Goal: Check status

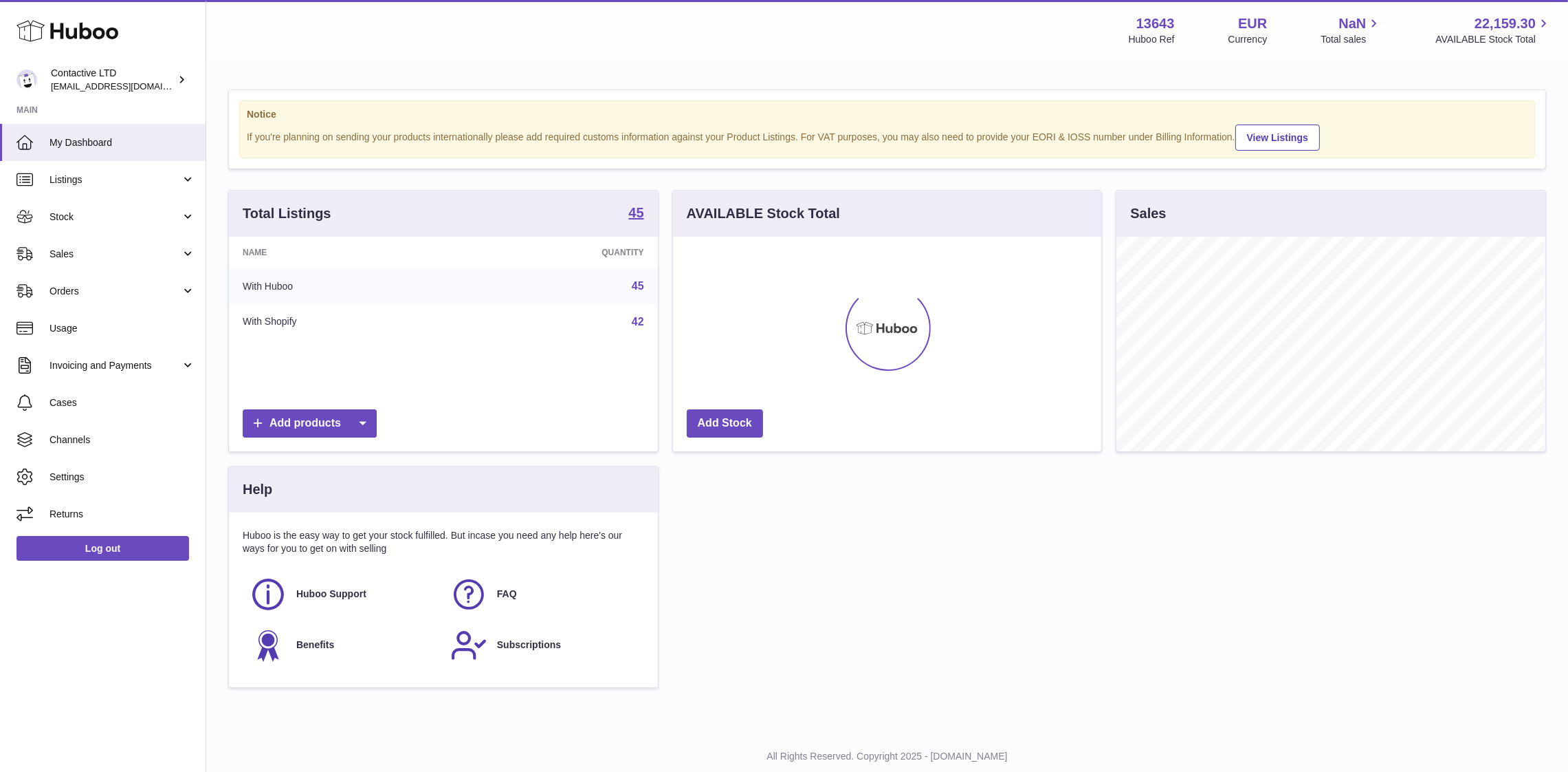
scroll to position [215, 430]
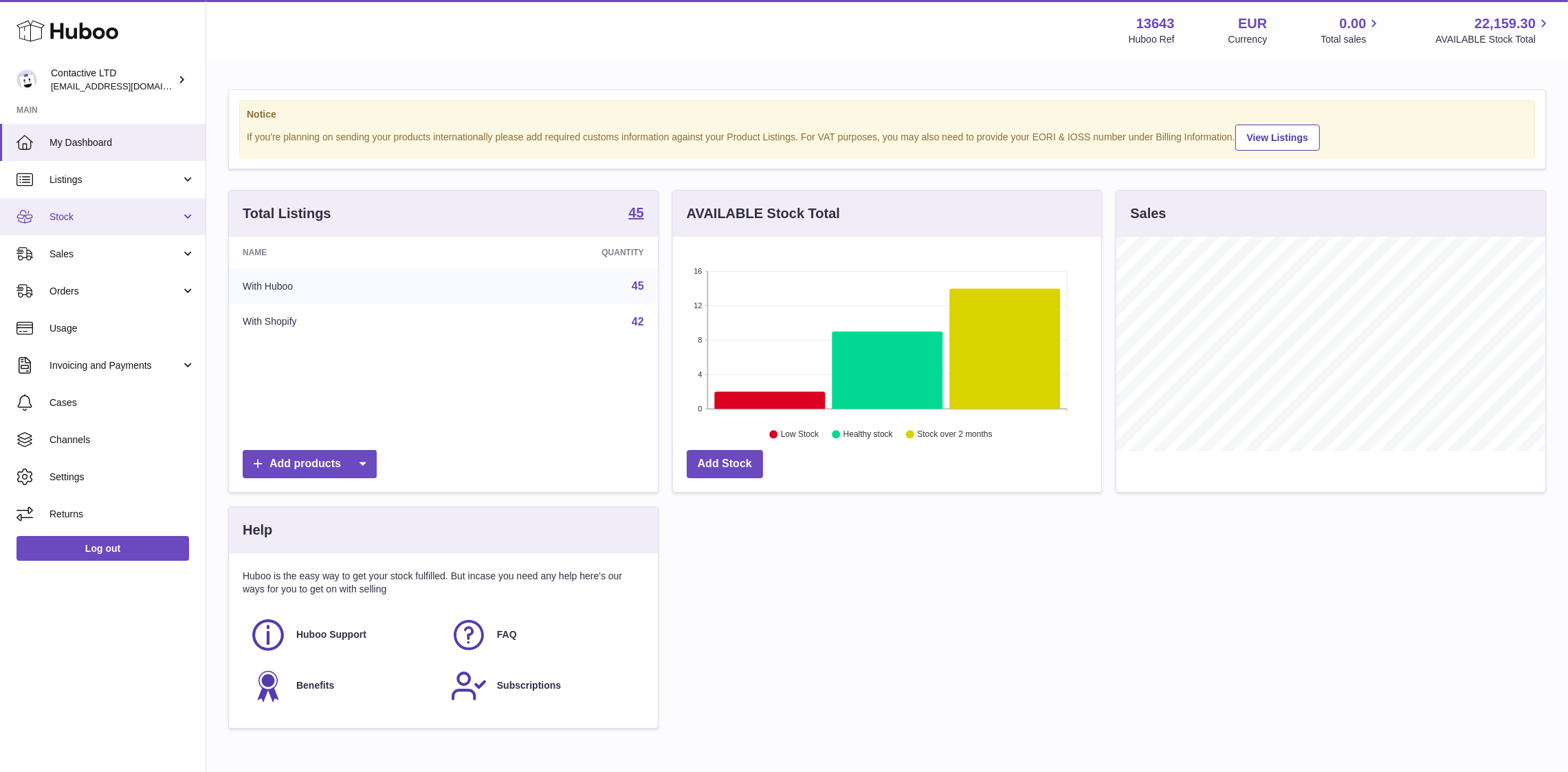
click at [94, 213] on span "Stock" at bounding box center [115, 217] width 131 height 13
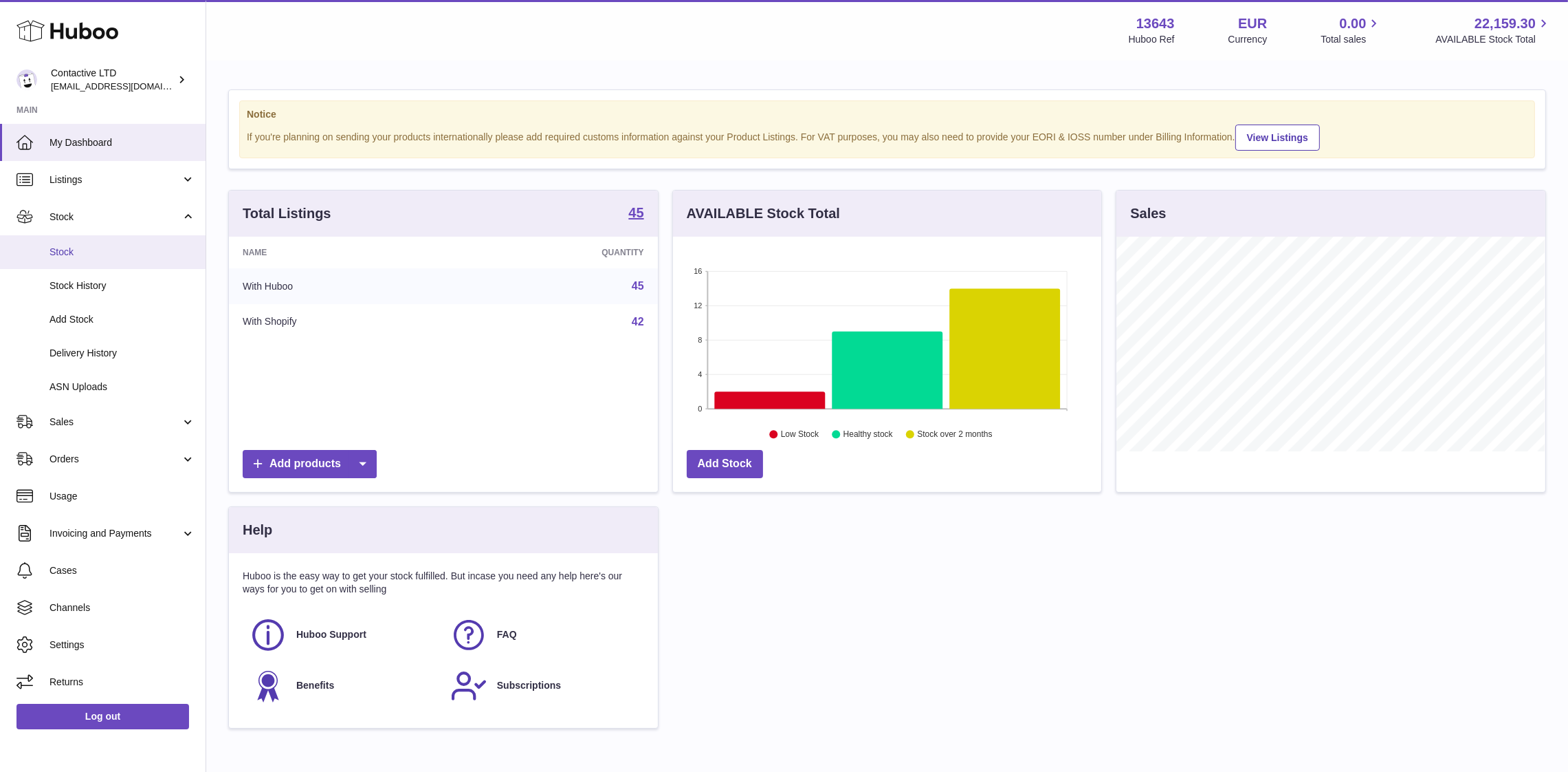
click at [111, 250] on span "Stock" at bounding box center [122, 252] width 145 height 13
click at [102, 406] on link "Sales" at bounding box center [102, 422] width 205 height 38
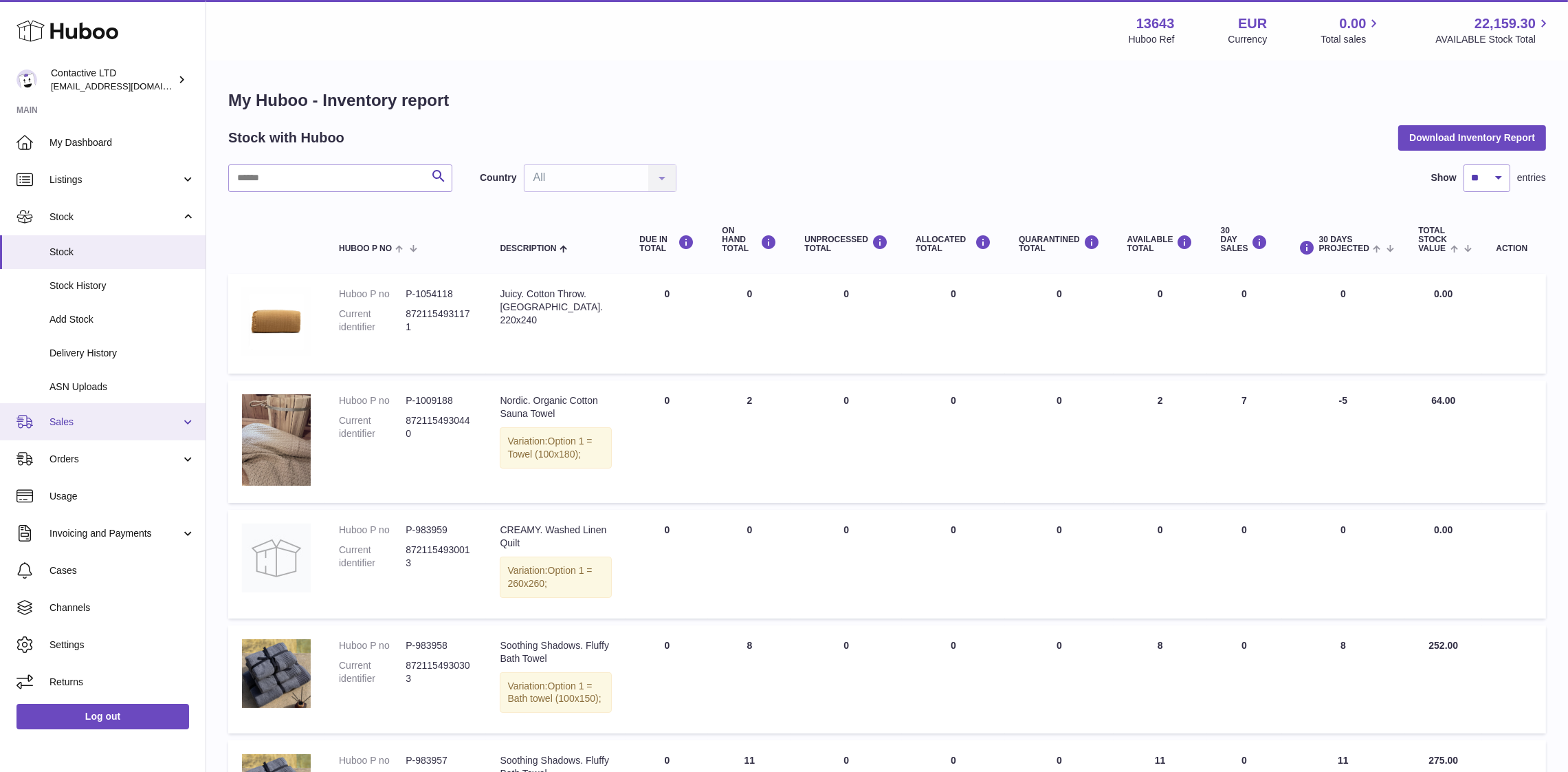
click at [90, 427] on span "Sales" at bounding box center [115, 422] width 131 height 13
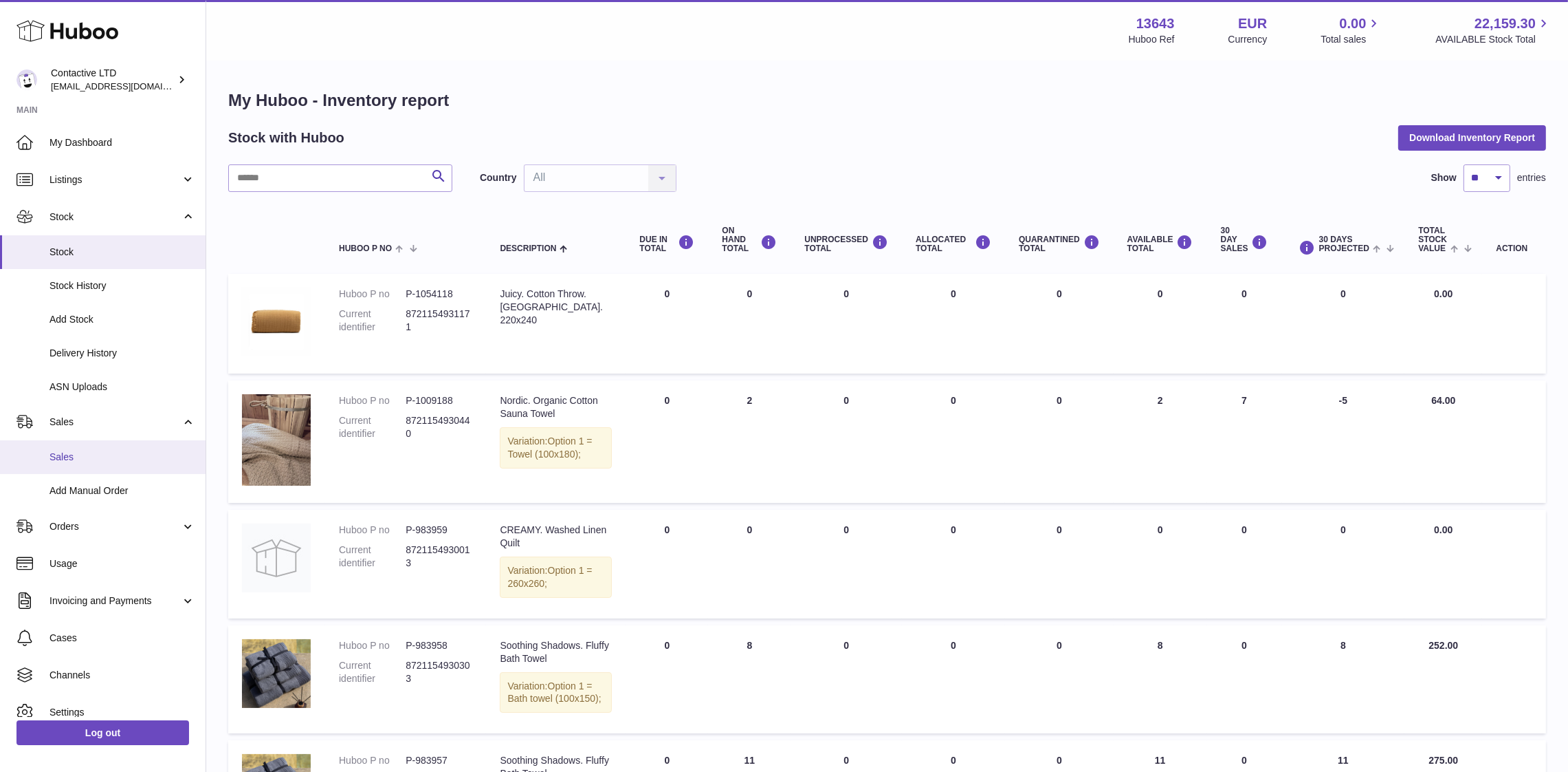
click at [85, 462] on span "Sales" at bounding box center [122, 457] width 145 height 13
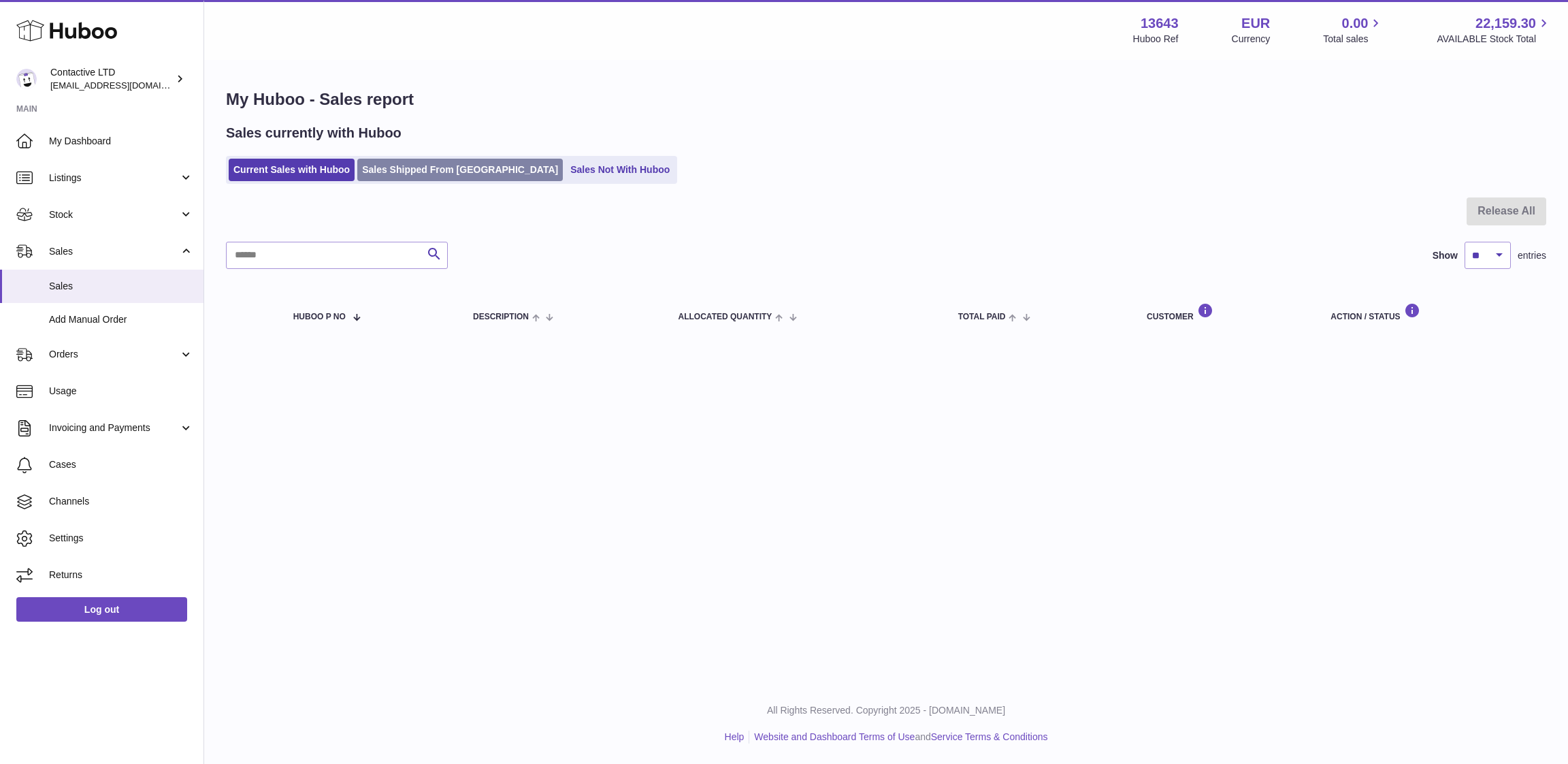
click at [382, 159] on link "Sales Shipped From Huboo" at bounding box center [460, 170] width 205 height 22
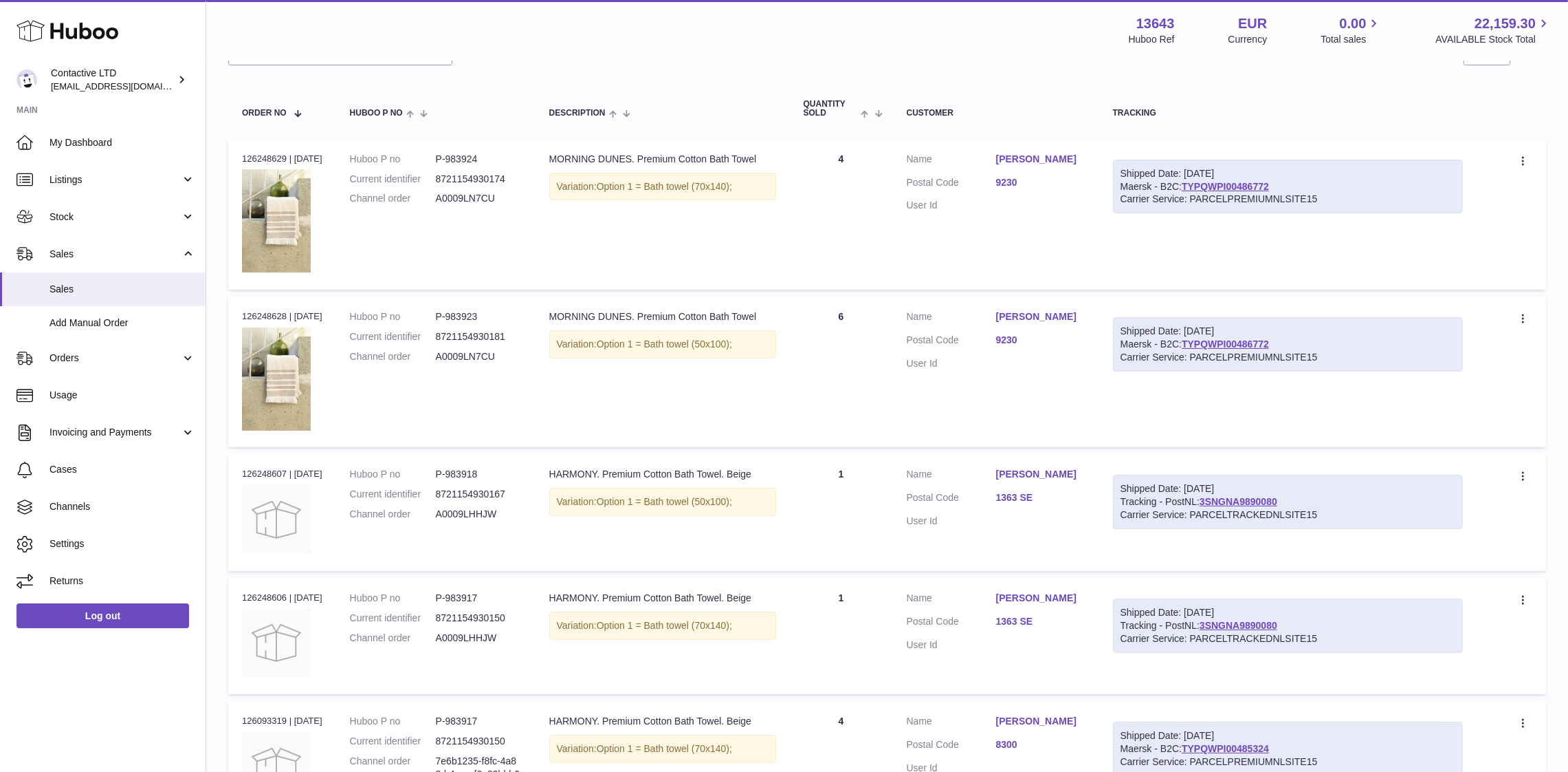
scroll to position [189, 0]
click at [1236, 189] on link "TYPQWPI00486772" at bounding box center [1225, 185] width 87 height 11
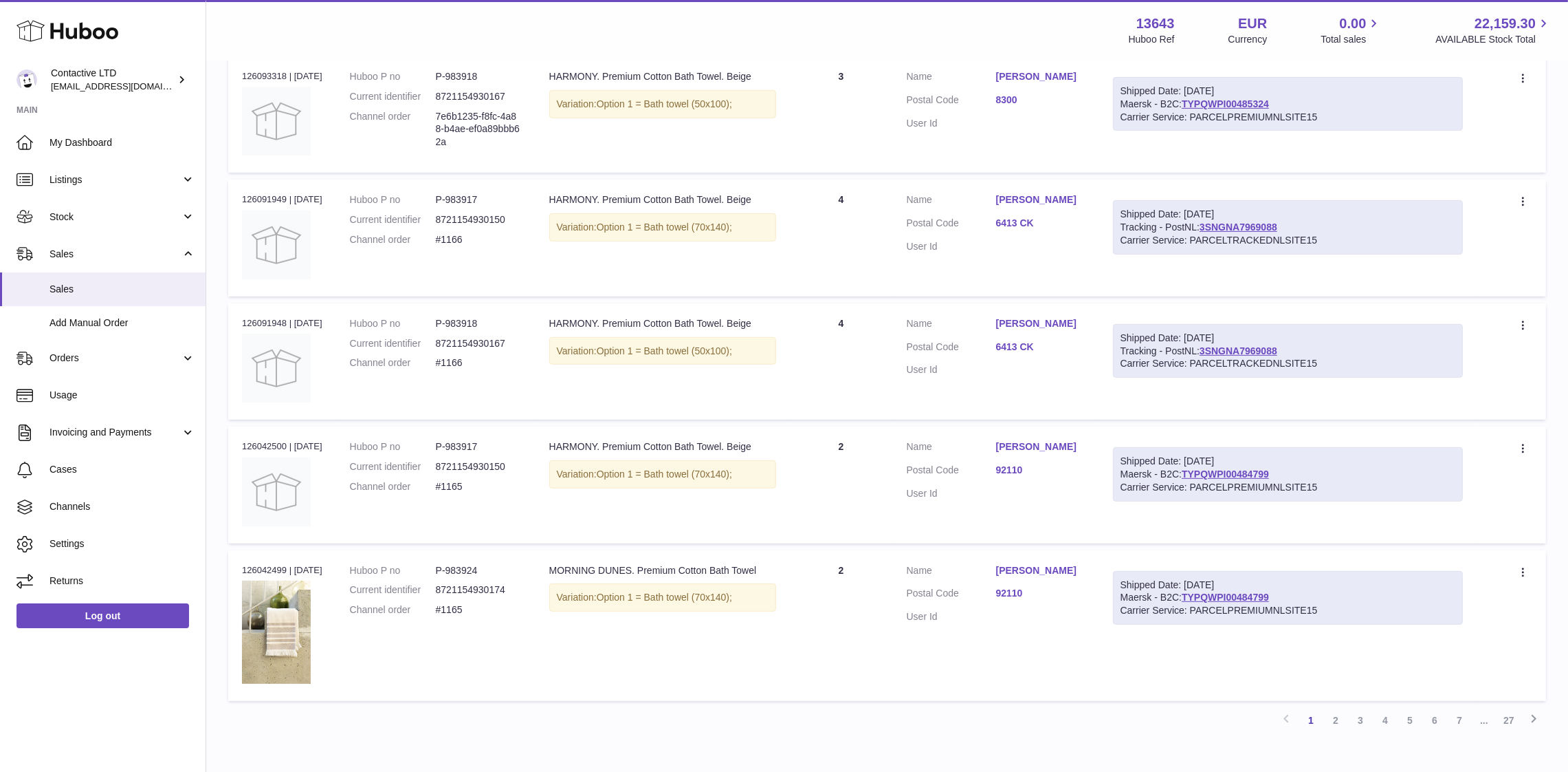
scroll to position [993, 0]
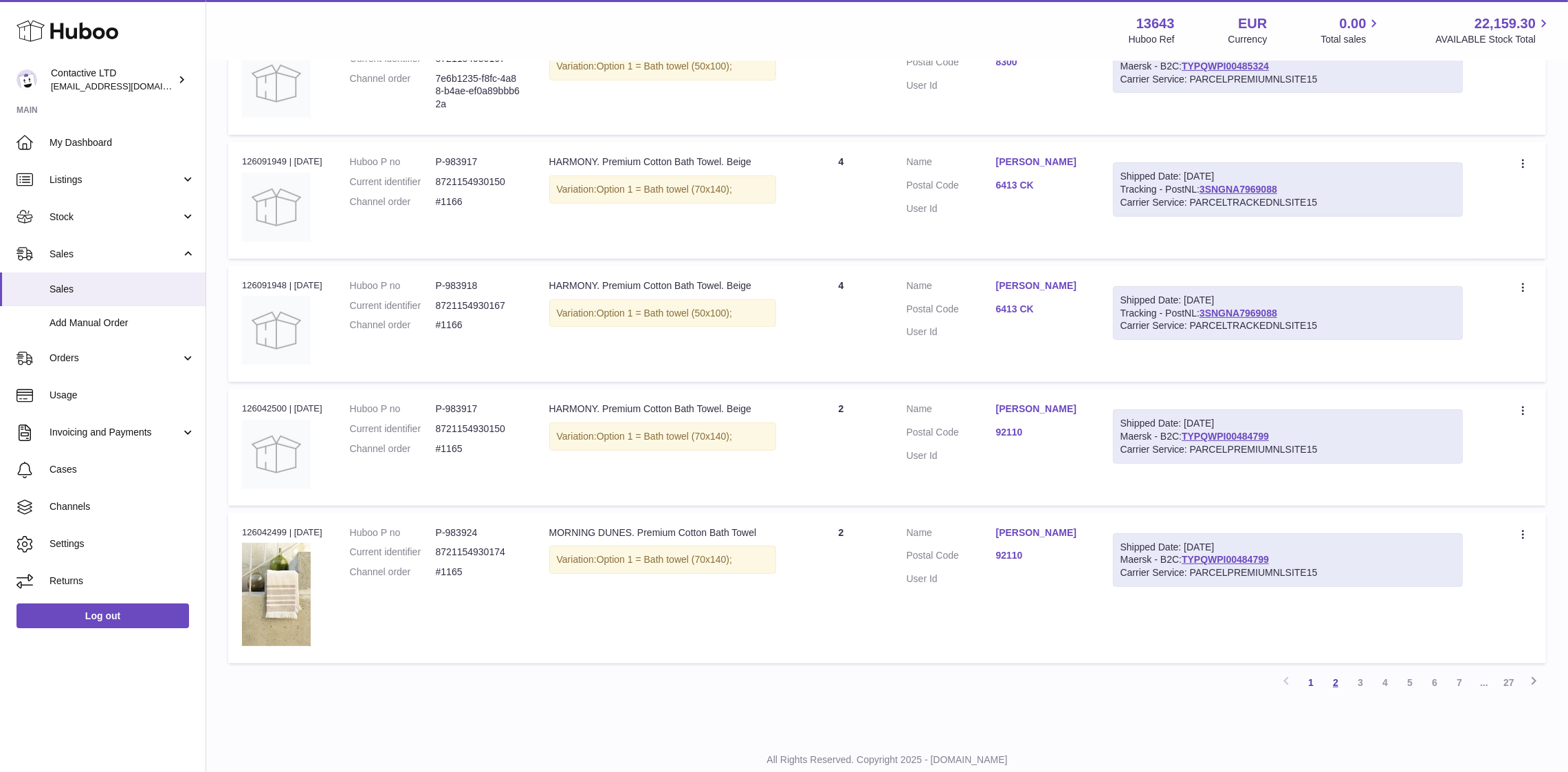
click at [1336, 670] on link "2" at bounding box center [1335, 682] width 24 height 24
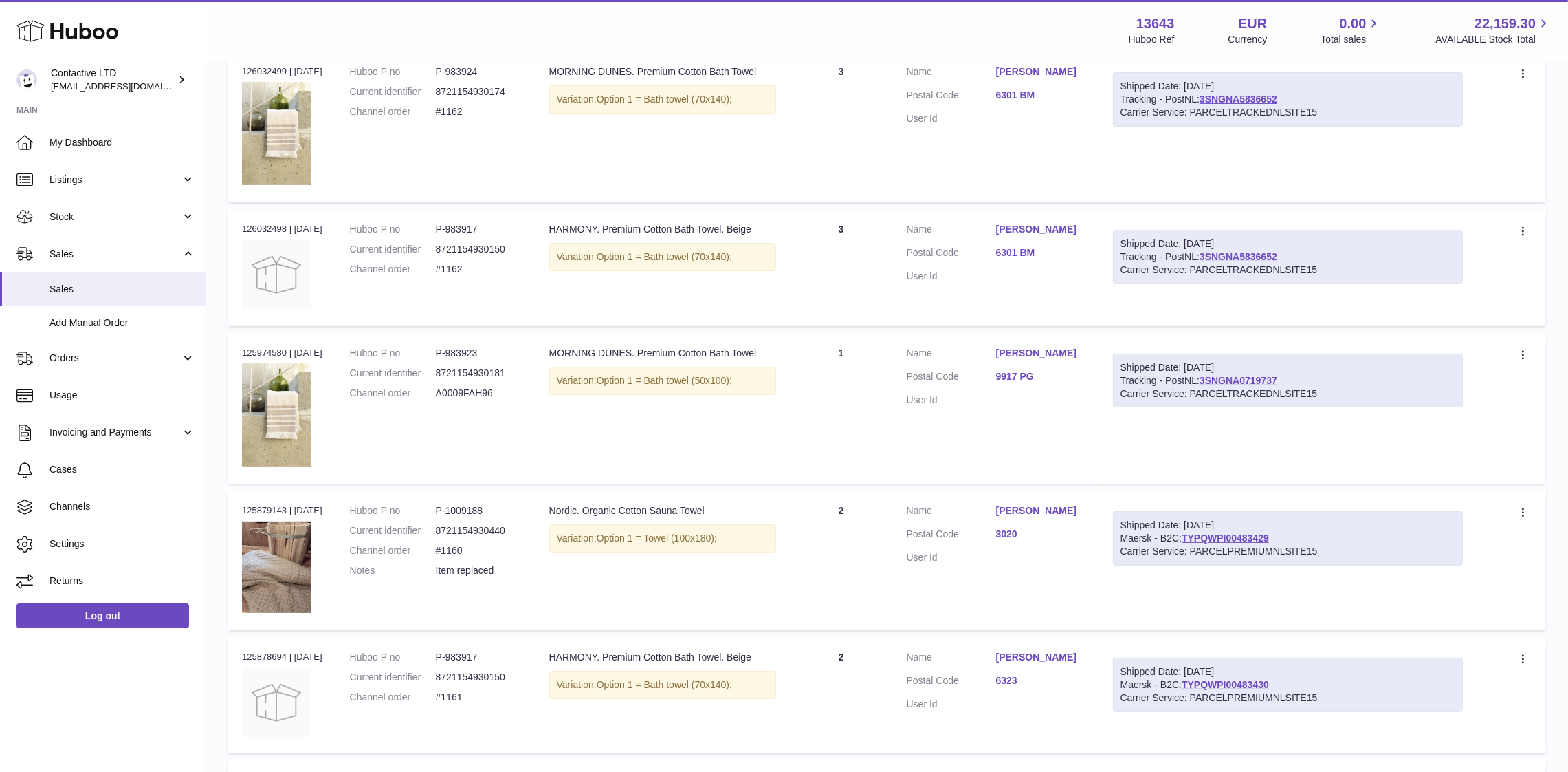
scroll to position [1051, 0]
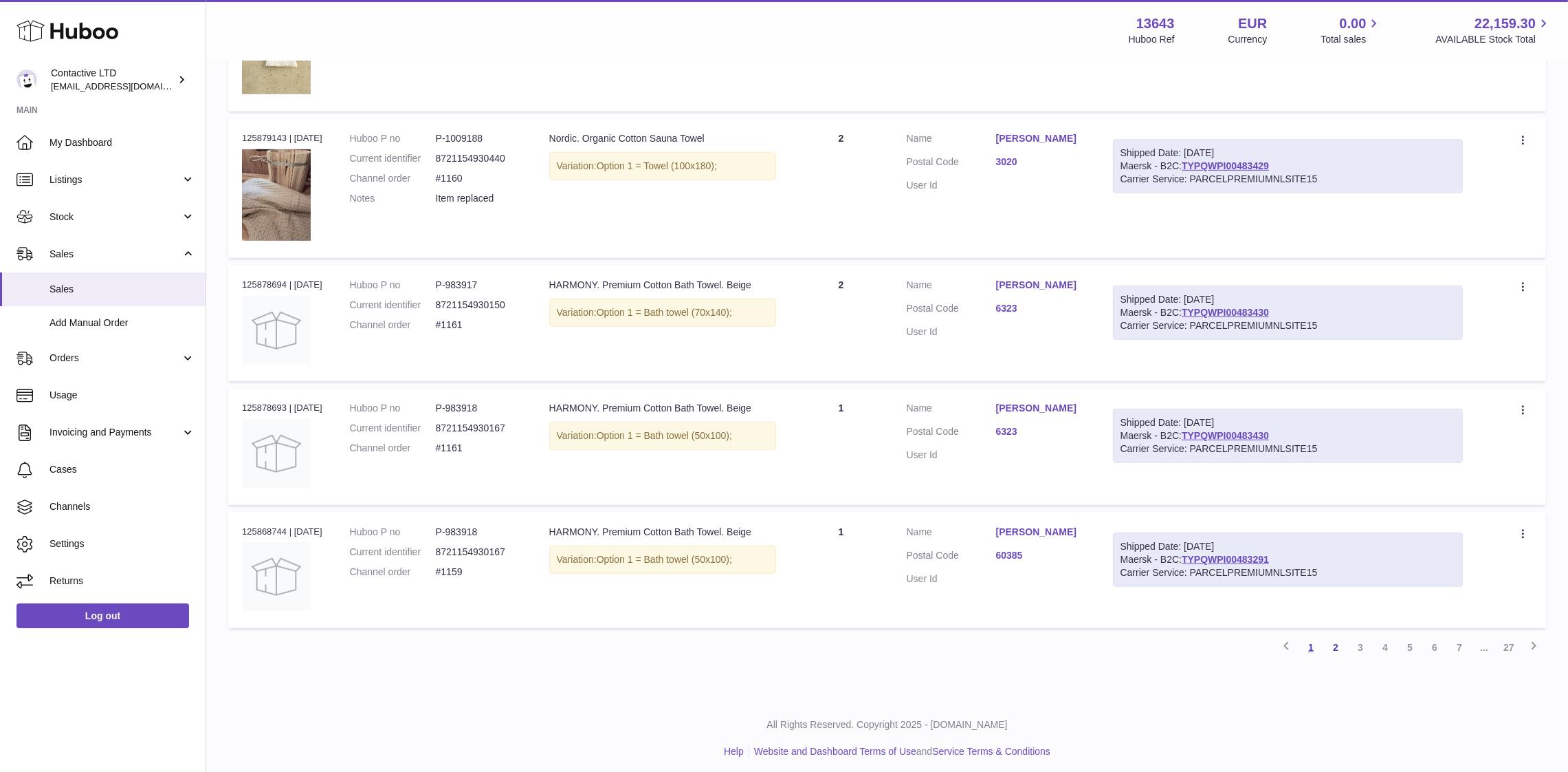
click at [1311, 635] on link "1" at bounding box center [1311, 647] width 24 height 24
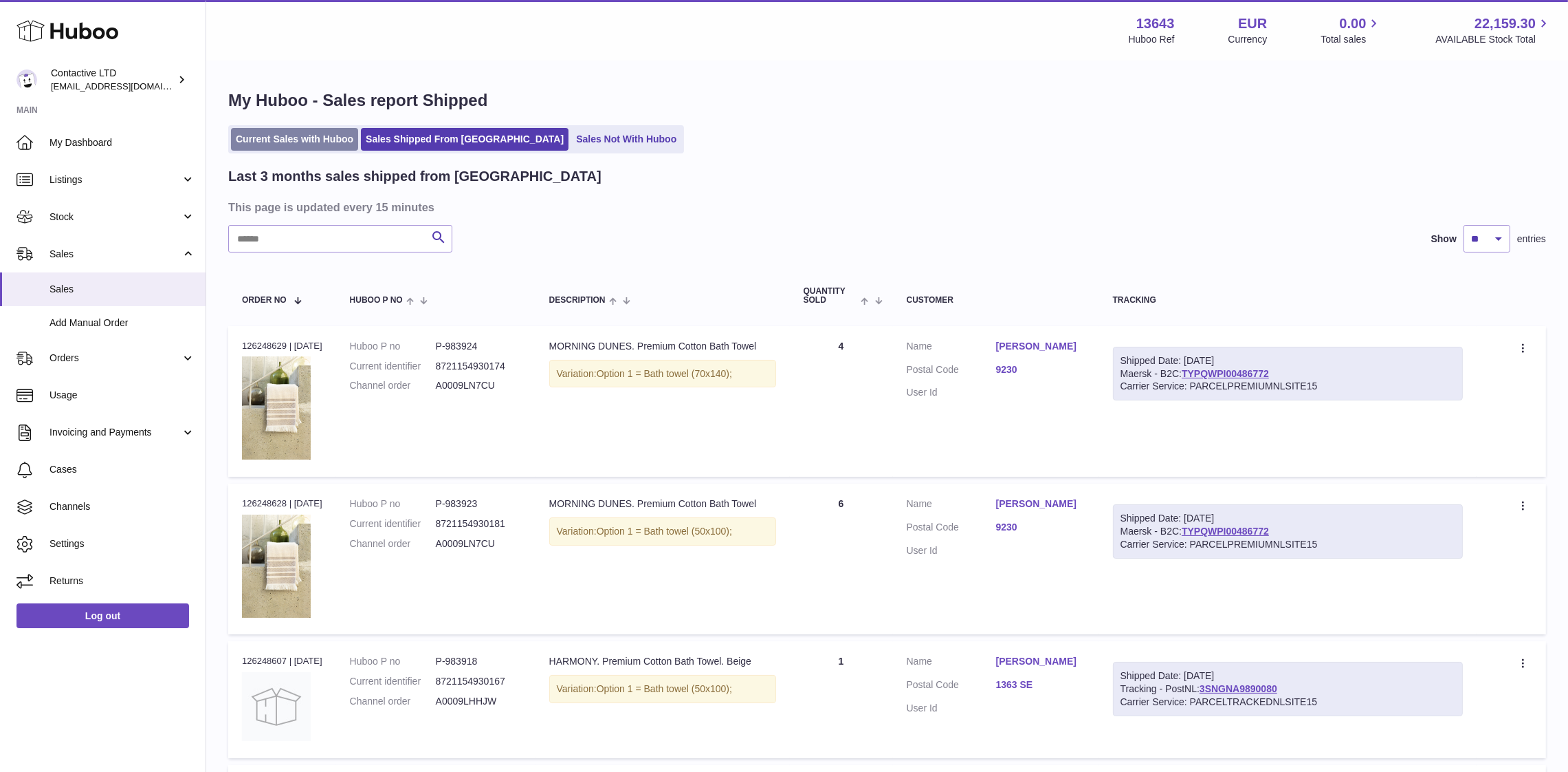
click at [323, 147] on link "Current Sales with Huboo" at bounding box center [294, 139] width 128 height 23
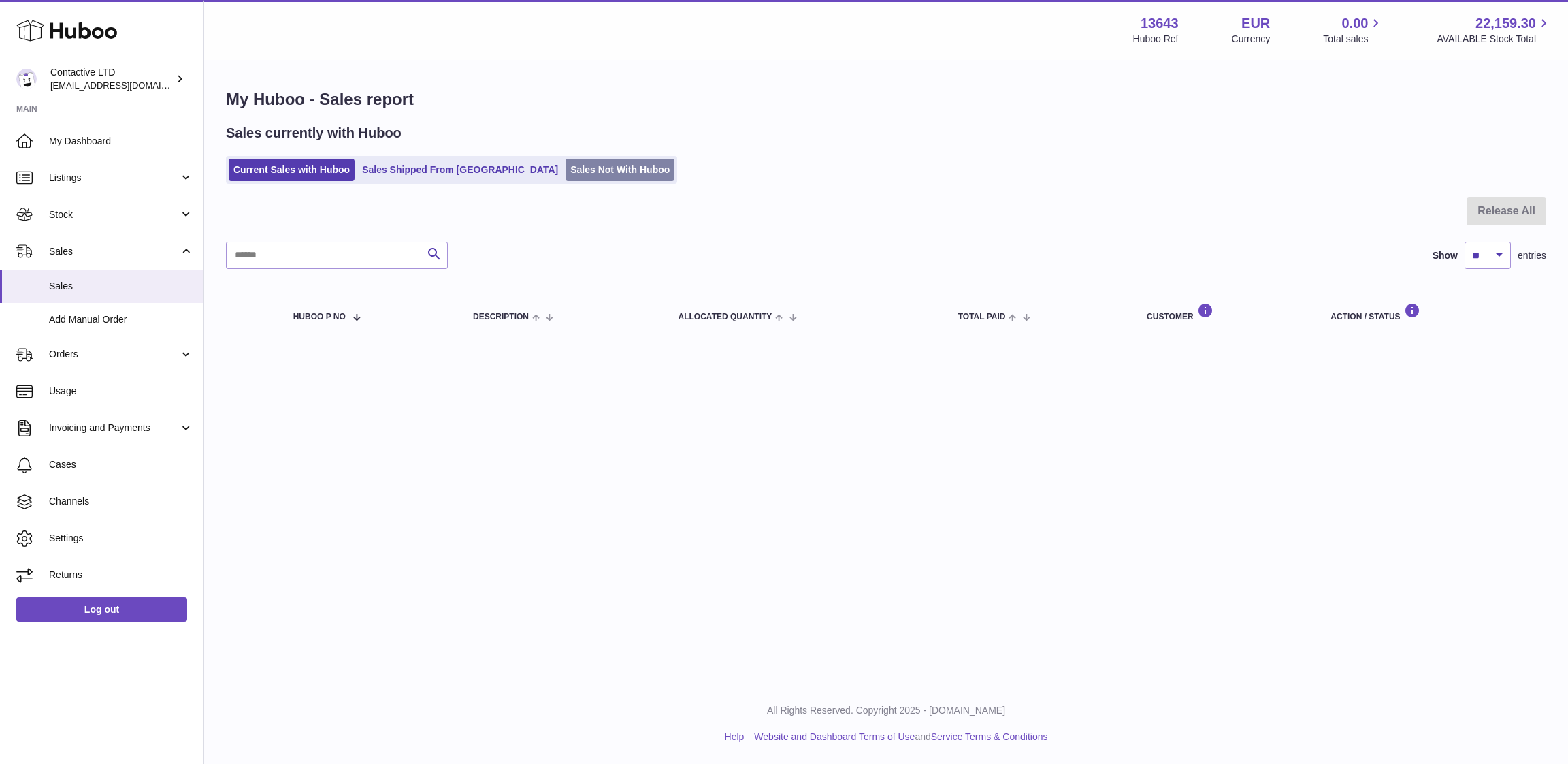
click at [565, 162] on link "Sales Not With Huboo" at bounding box center [619, 170] width 109 height 22
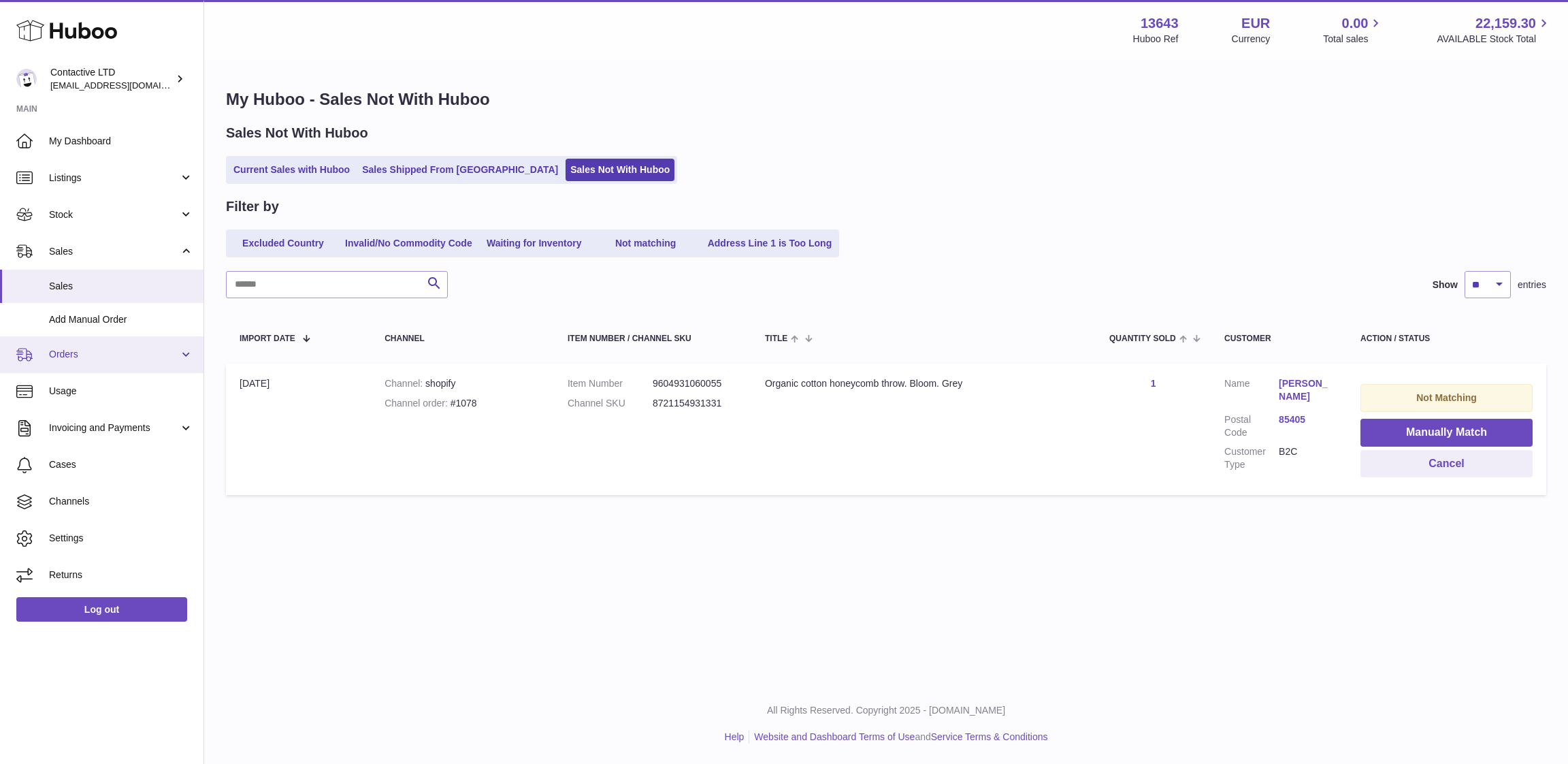
click at [106, 364] on link "Orders" at bounding box center [101, 355] width 203 height 37
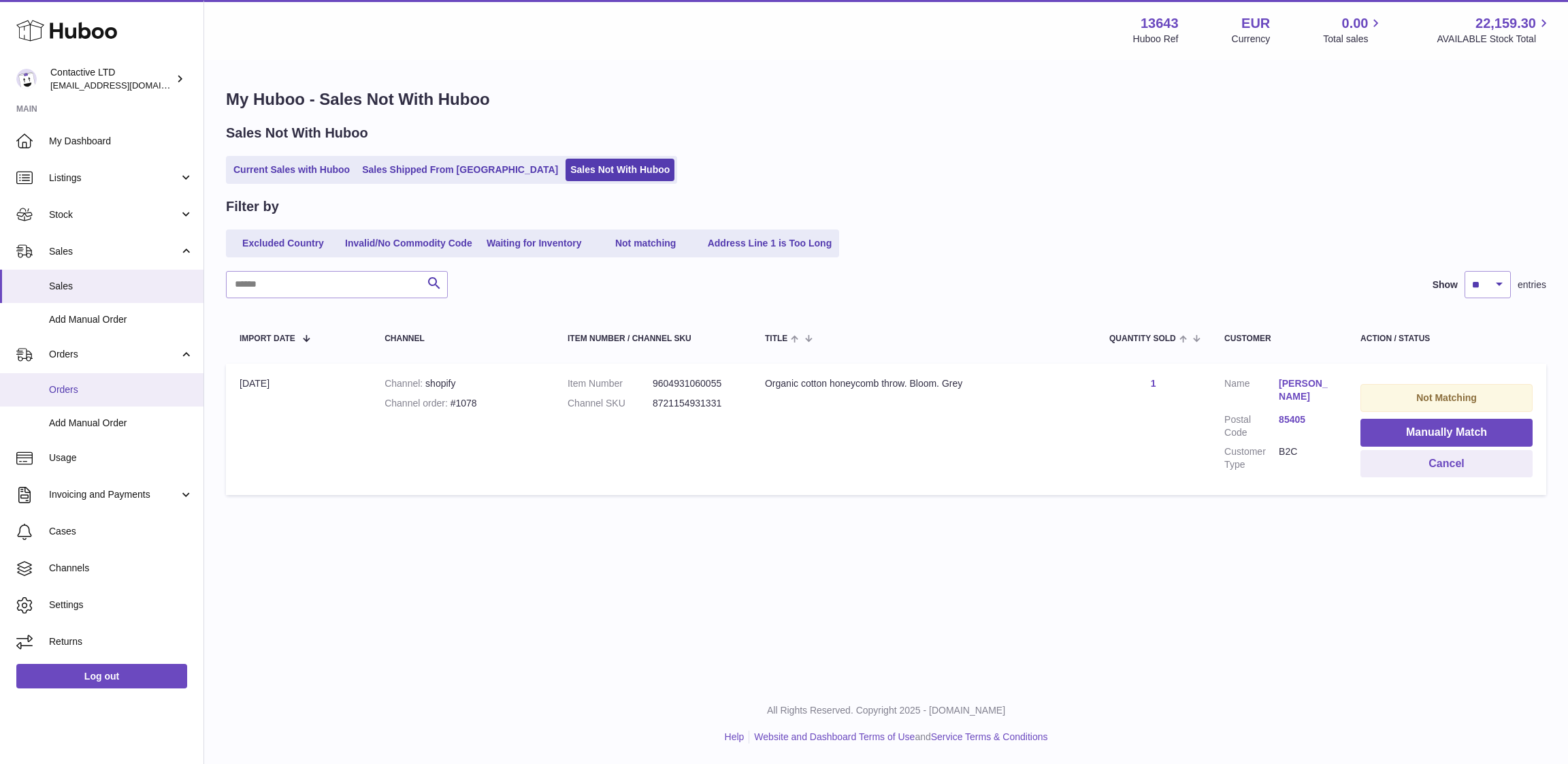
click at [111, 394] on span "Orders" at bounding box center [121, 390] width 144 height 13
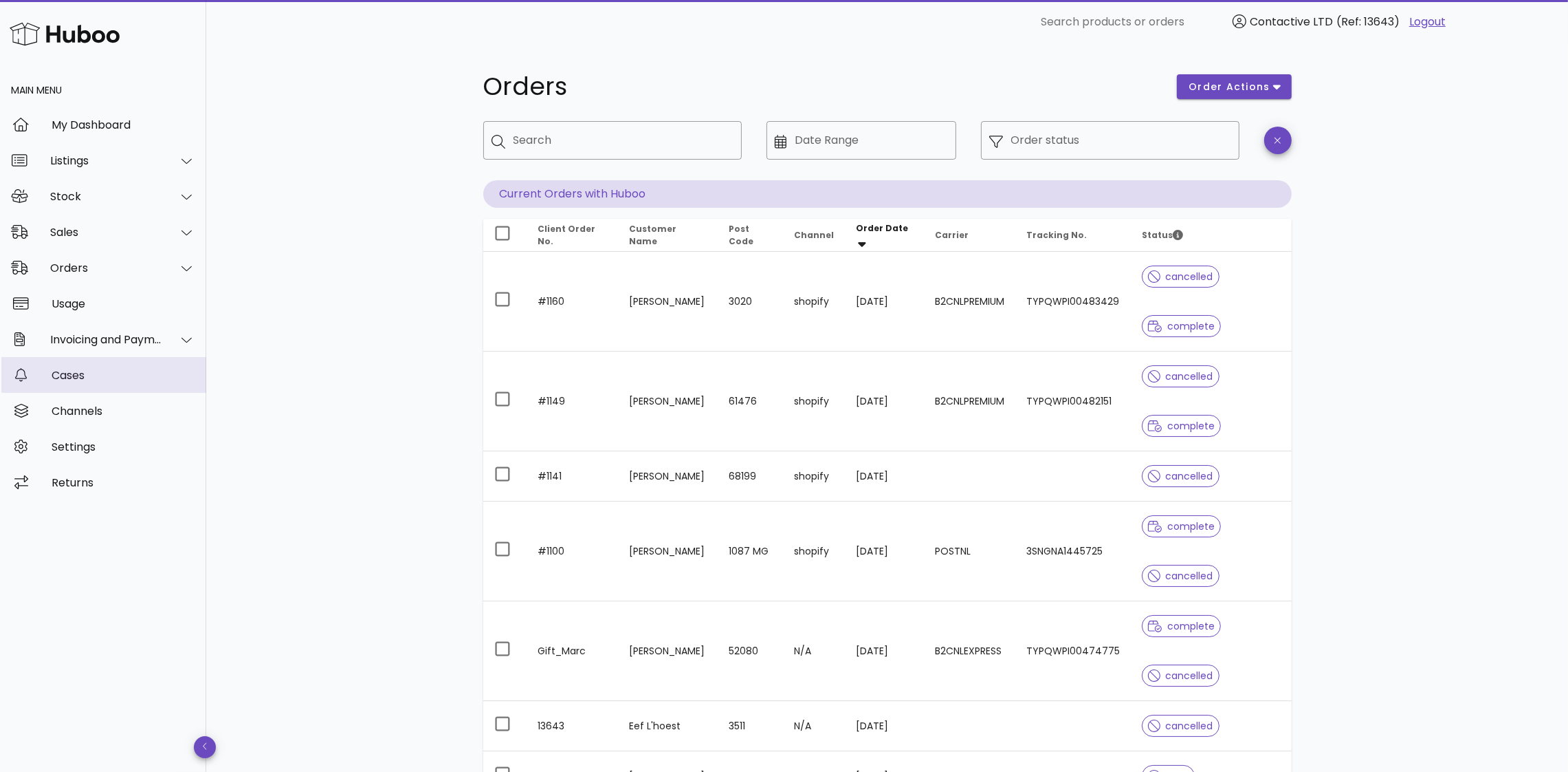
click at [105, 376] on div "Cases" at bounding box center [123, 375] width 143 height 13
